Goal: Find specific page/section: Find specific page/section

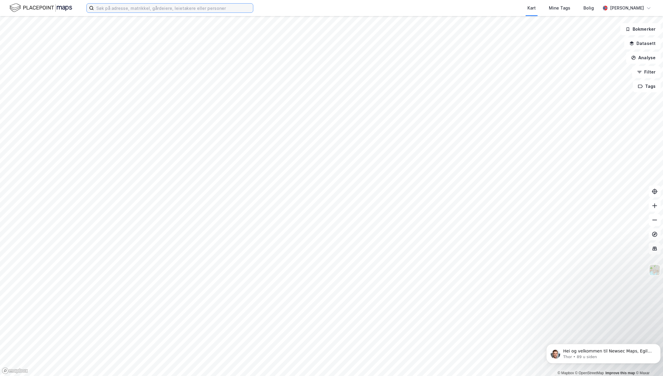
click at [221, 10] on input at bounding box center [173, 8] width 159 height 9
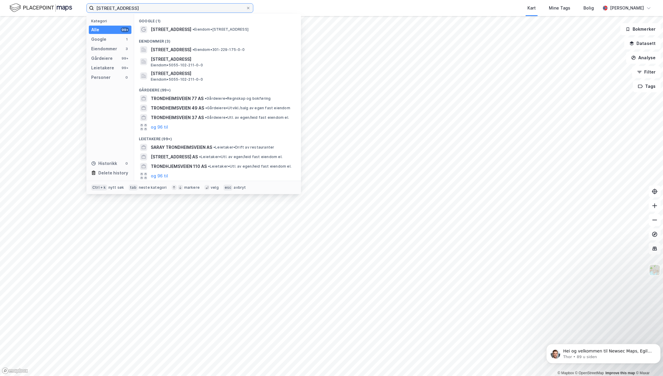
type input "[STREET_ADDRESS]"
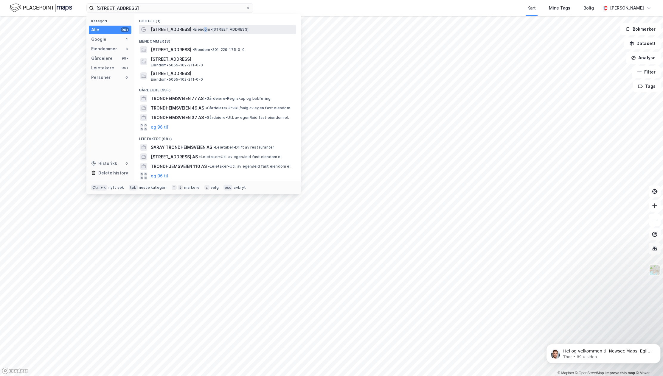
click at [208, 32] on div "[STREET_ADDRESS] • Eiendom • [STREET_ADDRESS]" at bounding box center [223, 29] width 144 height 7
